Goal: Navigation & Orientation: Find specific page/section

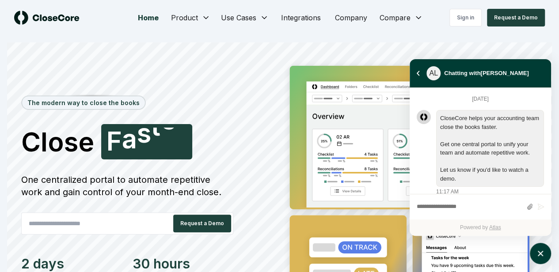
scroll to position [778, 0]
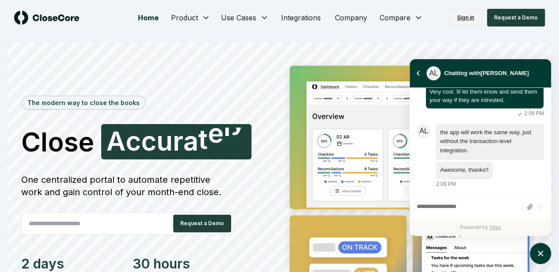
click at [473, 21] on link "Sign in" at bounding box center [465, 18] width 32 height 18
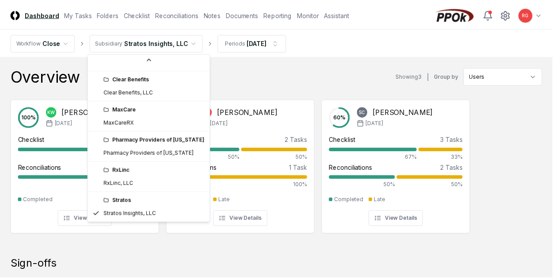
scroll to position [24, 0]
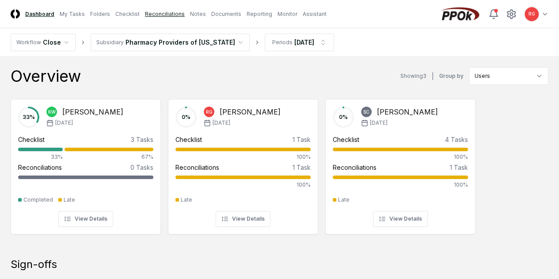
click at [167, 14] on link "Reconciliations" at bounding box center [165, 14] width 40 height 8
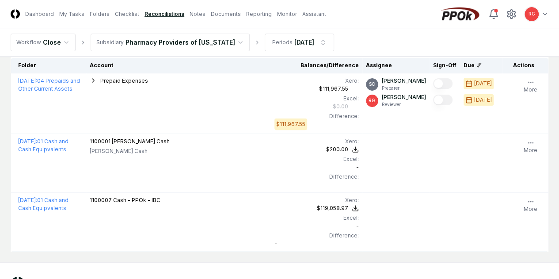
scroll to position [81, 0]
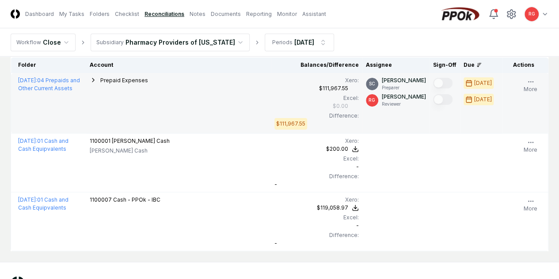
click at [94, 83] on div "Prepaid Expenses" at bounding box center [179, 81] width 178 height 10
click at [92, 80] on icon "button" at bounding box center [93, 79] width 7 height 7
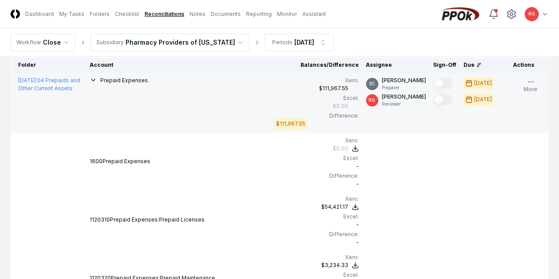
click at [92, 80] on icon "button" at bounding box center [93, 80] width 4 height 2
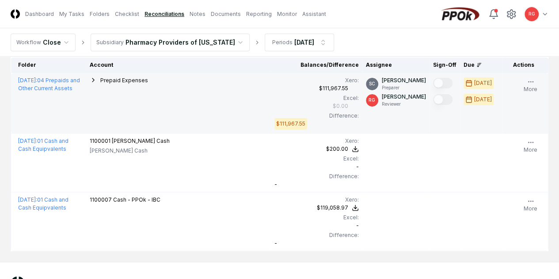
click at [90, 78] on icon "button" at bounding box center [93, 79] width 7 height 7
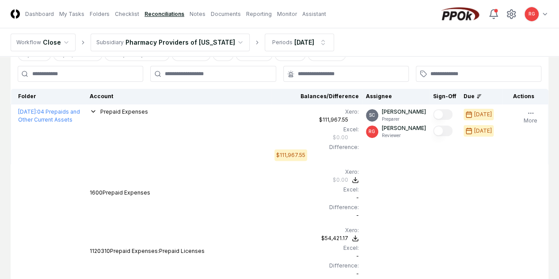
scroll to position [49, 0]
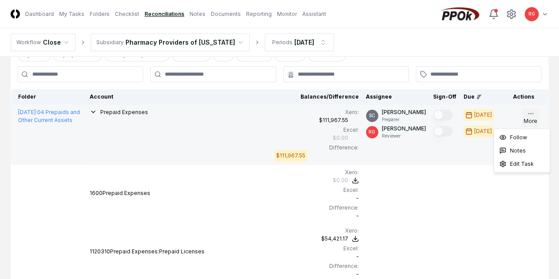
click at [527, 113] on icon "button" at bounding box center [530, 113] width 7 height 7
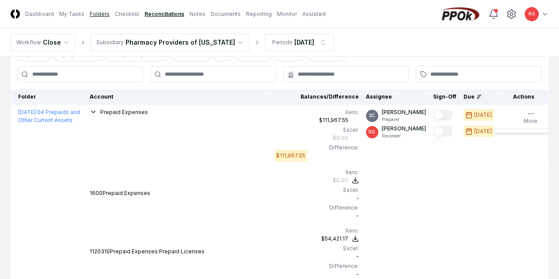
click at [108, 11] on link "Folders" at bounding box center [100, 14] width 20 height 8
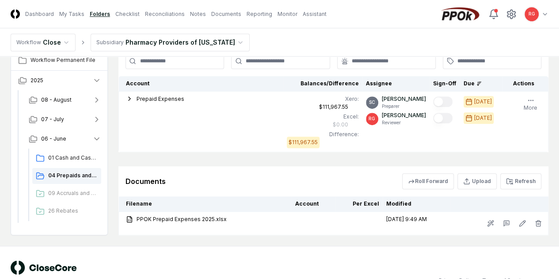
scroll to position [218, 0]
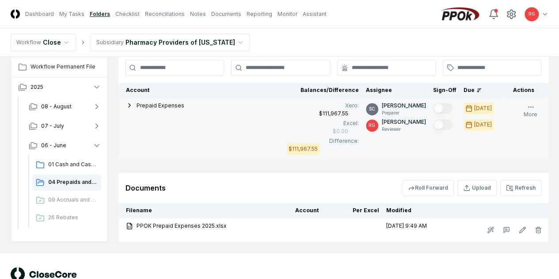
click at [130, 106] on icon "button" at bounding box center [129, 105] width 7 height 7
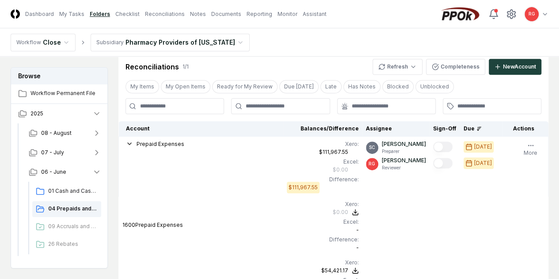
scroll to position [170, 0]
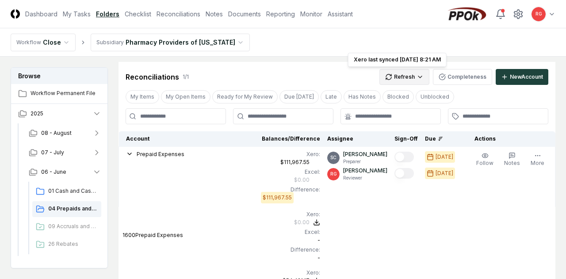
click at [391, 68] on html "CloseCore Dashboard My Tasks Folders Checklist Reconciliations Notes Documents …" at bounding box center [283, 208] width 566 height 757
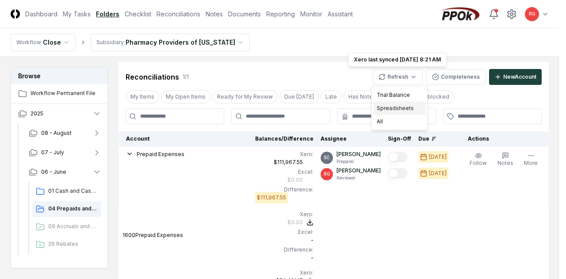
click at [388, 106] on div "Spreadsheets" at bounding box center [399, 108] width 52 height 13
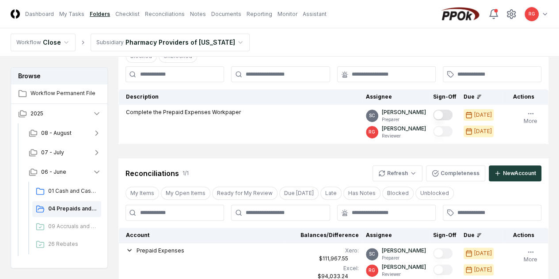
scroll to position [0, 0]
